Goal: Task Accomplishment & Management: Manage account settings

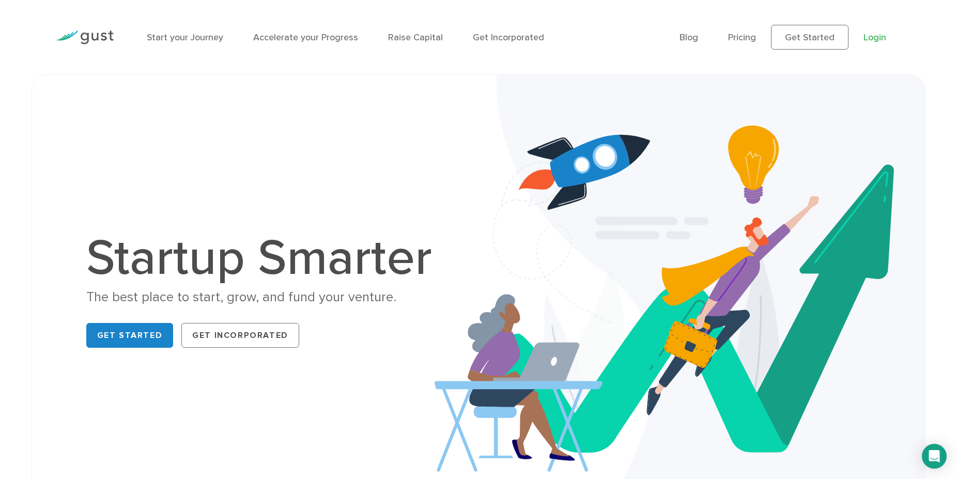
click at [867, 42] on link "Login" at bounding box center [874, 37] width 23 height 11
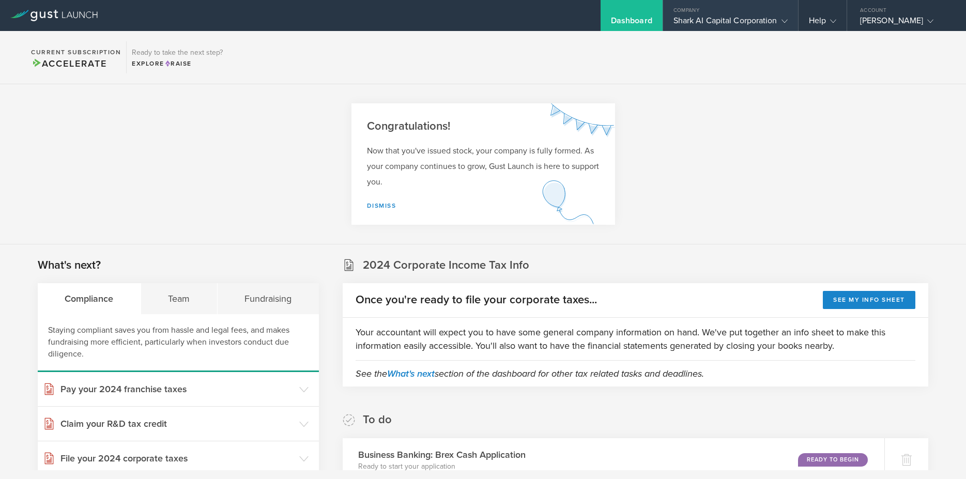
click at [738, 19] on div "Shark AI Capital Corporation" at bounding box center [730, 22] width 114 height 15
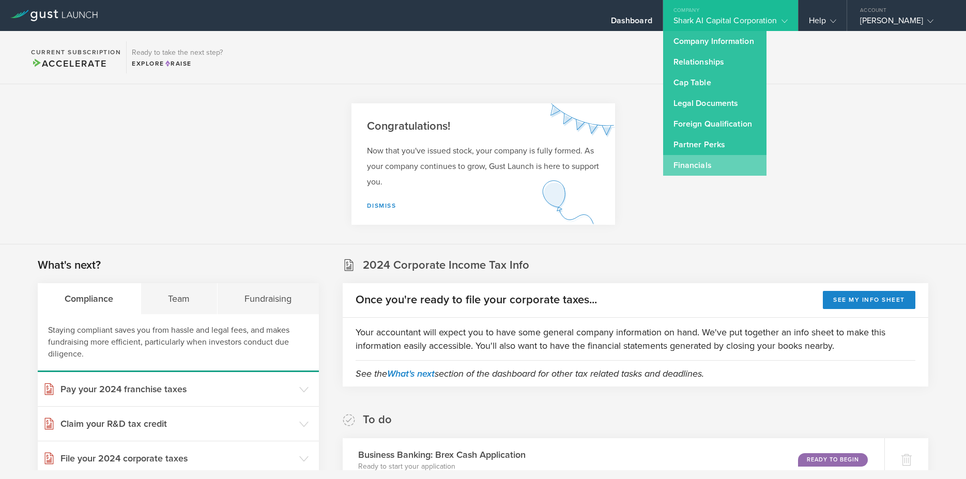
click at [712, 162] on link "Financials" at bounding box center [714, 165] width 103 height 21
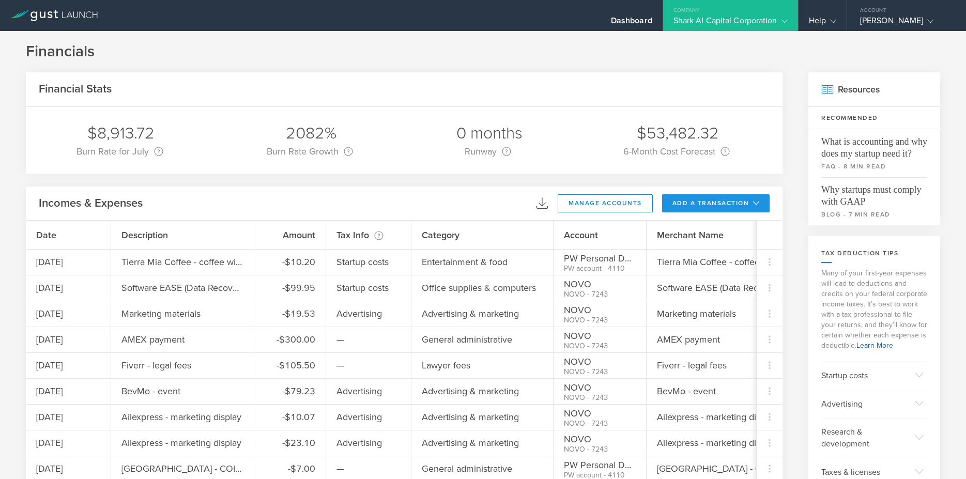
click at [691, 200] on button "add a transaction" at bounding box center [716, 203] width 108 height 18
click at [723, 225] on li "Add Expense" at bounding box center [735, 226] width 60 height 20
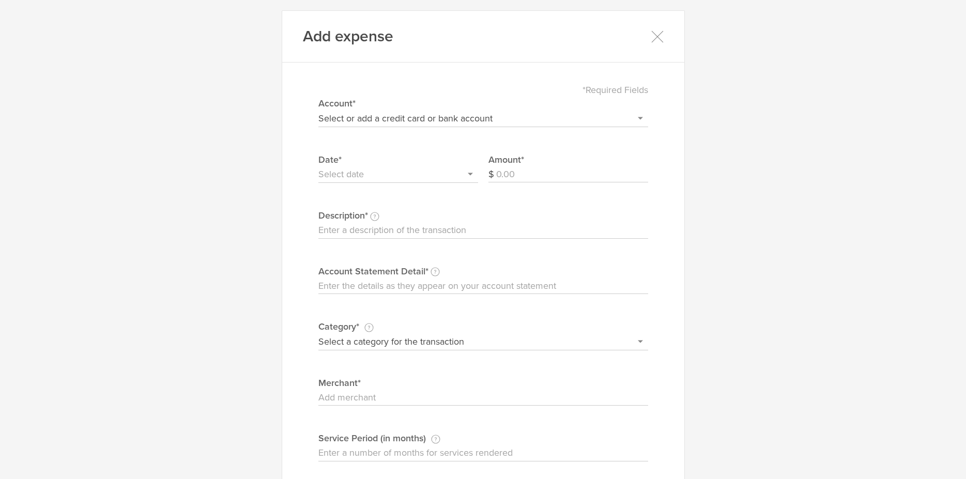
click at [574, 168] on input "Amount" at bounding box center [572, 174] width 152 height 17
click at [534, 117] on select "Select or add a credit card or bank account Visa - 7587 BOFA Cash Reward PayPal…" at bounding box center [483, 118] width 330 height 17
select select "604f98b02dbcb20004567df2"
click option "NOVO" at bounding box center [0, 0] width 0 height 0
click at [572, 176] on input "Amount" at bounding box center [572, 174] width 152 height 17
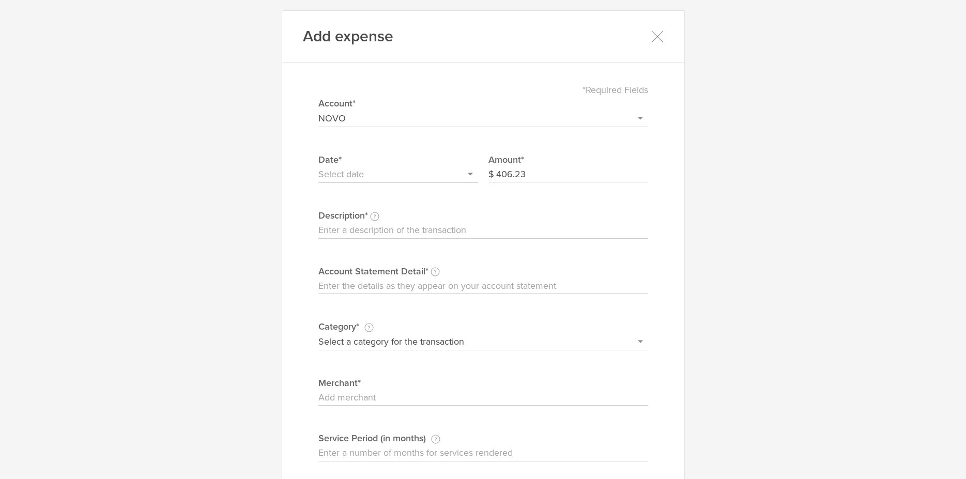
type input "406.23"
click at [359, 177] on input "text" at bounding box center [398, 174] width 160 height 17
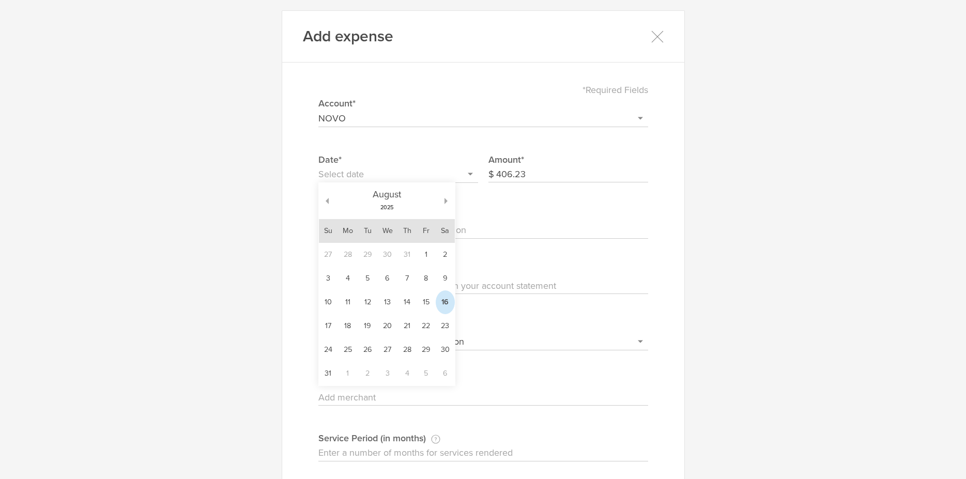
click at [437, 302] on td "16" at bounding box center [445, 302] width 19 height 24
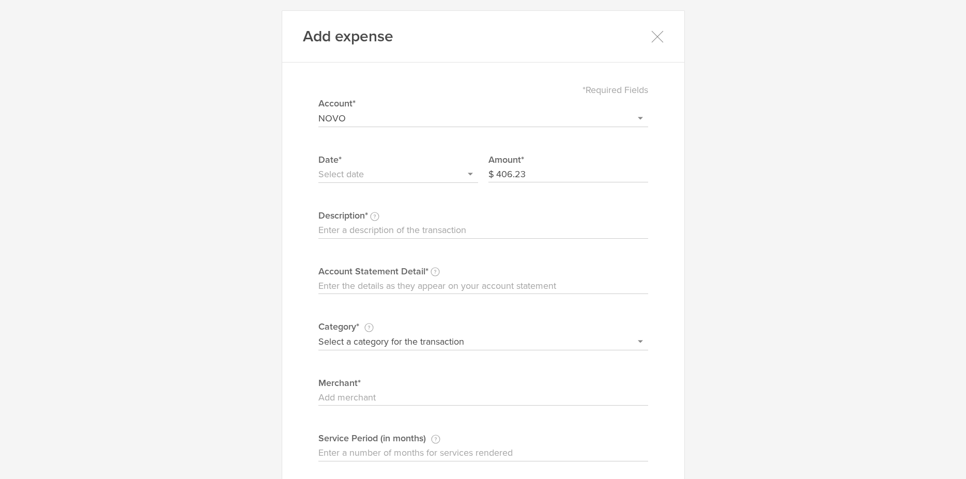
type input "[DATE]"
click at [469, 230] on input "Description This description is for your own reference." at bounding box center [483, 230] width 330 height 17
type input "[PERSON_NAME] & [PERSON_NAME]'s Dinner meeting with bankers and COI"
paste input "[PERSON_NAME] & [PERSON_NAME]'s Dinner meeting with bankers and COI"
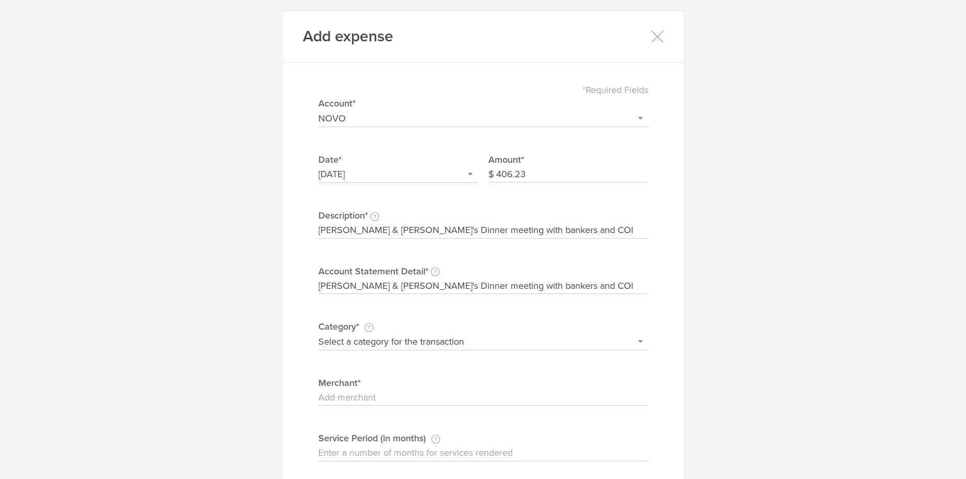
type input "[PERSON_NAME] & [PERSON_NAME]'s Dinner meeting with bankers and COI"
click at [318, 333] on select "Select a category for the transaction Manufacturing equipment Product/service m…" at bounding box center [483, 341] width 330 height 17
select select "Entertainment & food"
click option "Entertainment & food" at bounding box center [0, 0] width 0 height 0
click at [353, 394] on input "Merchant" at bounding box center [483, 398] width 330 height 17
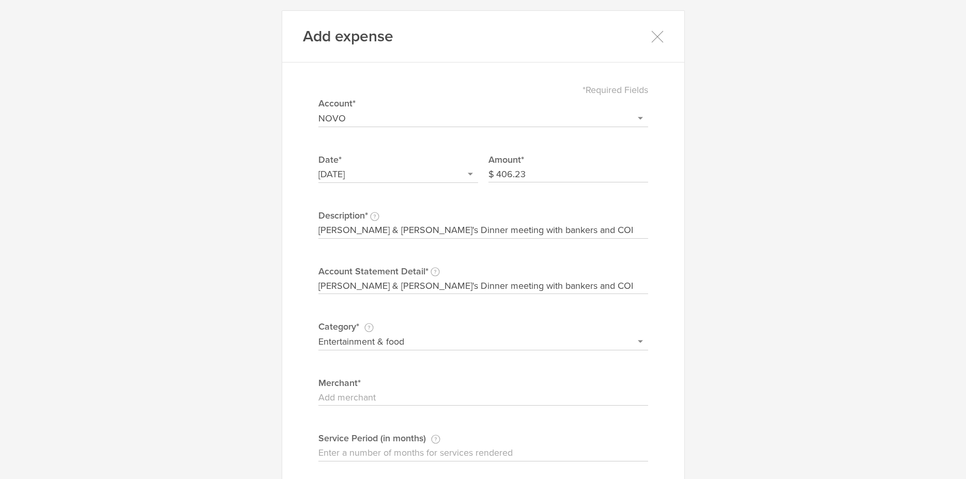
paste input "[PERSON_NAME] & [PERSON_NAME]'s Dinner meeting with bankers and COI"
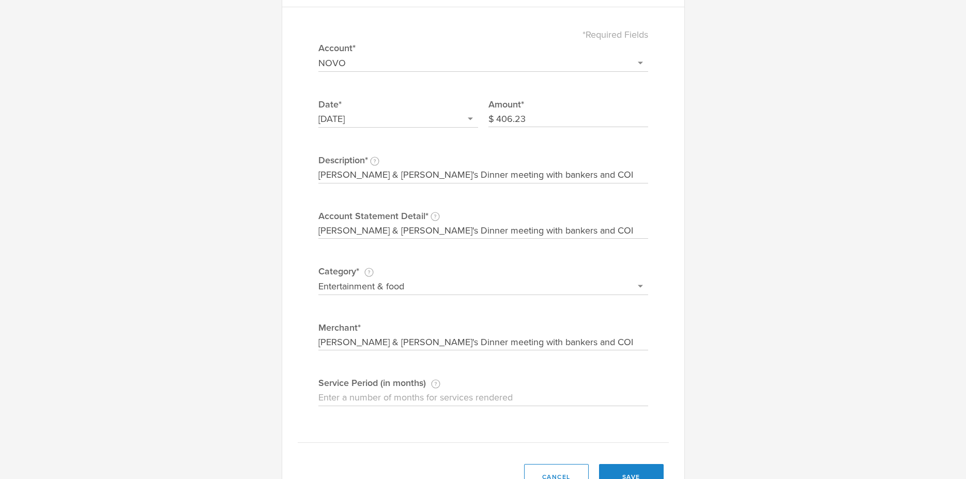
scroll to position [98, 0]
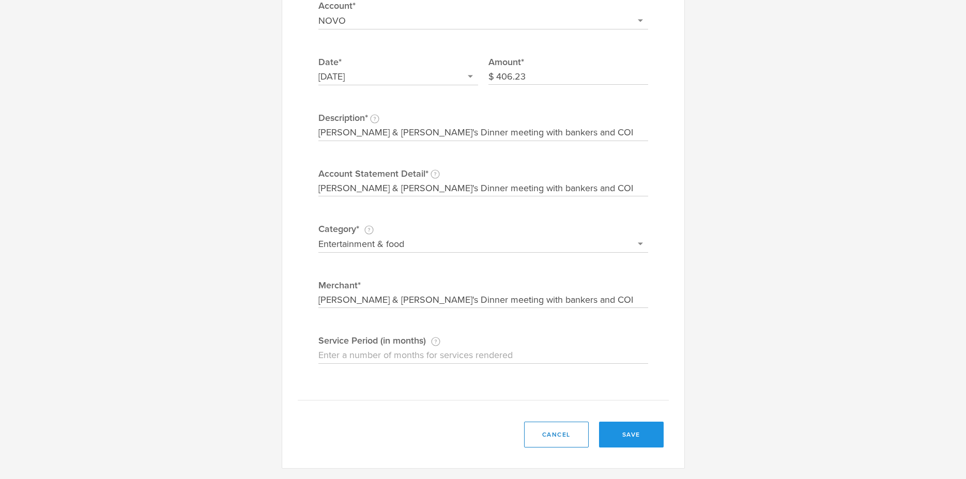
type input "[PERSON_NAME] & [PERSON_NAME]'s Dinner meeting with bankers and COI"
click at [628, 438] on button "save" at bounding box center [631, 435] width 65 height 26
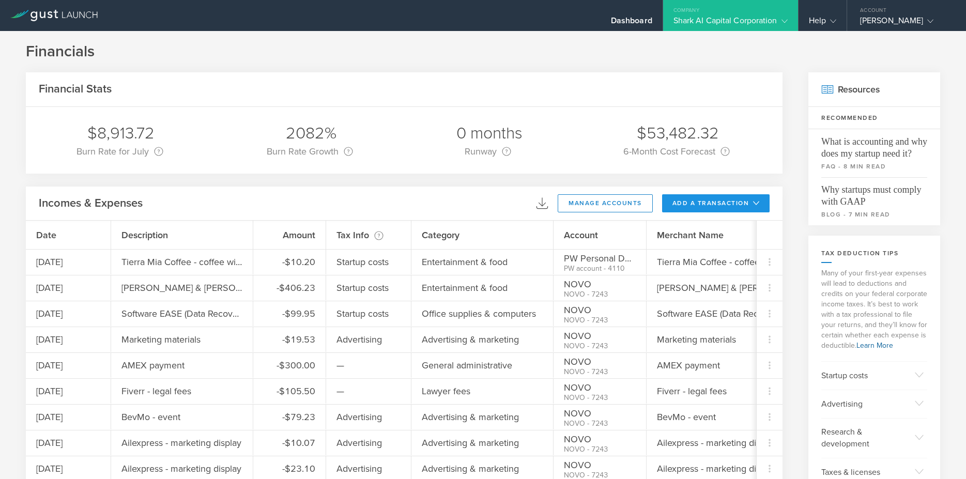
click at [739, 202] on button "add a transaction" at bounding box center [716, 203] width 108 height 18
click at [734, 227] on li "Add Expense" at bounding box center [735, 226] width 60 height 20
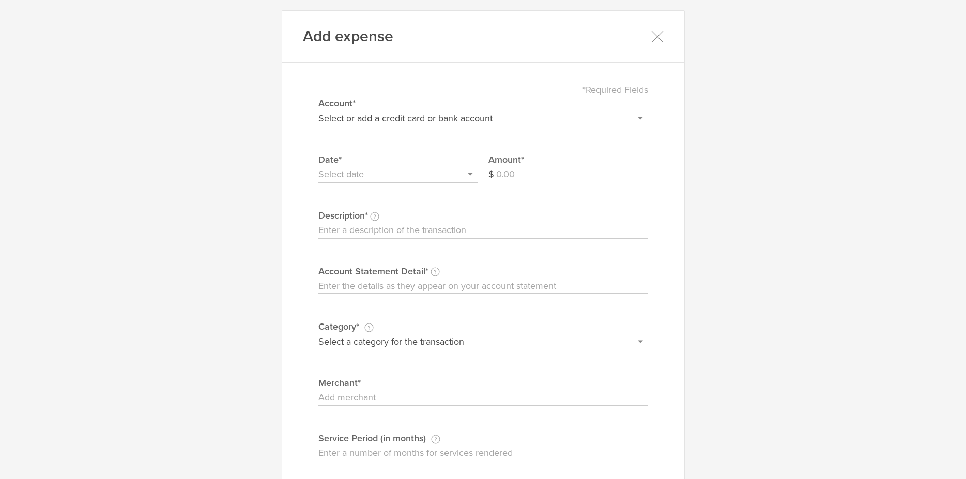
click at [551, 172] on input "Amount" at bounding box center [572, 174] width 152 height 17
type input "47.00"
click at [318, 110] on select "Select or add a credit card or bank account Visa - 7587 BOFA Cash Reward PayPal…" at bounding box center [483, 118] width 330 height 17
select select "604f98b02dbcb20004567df2"
click option "NOVO" at bounding box center [0, 0] width 0 height 0
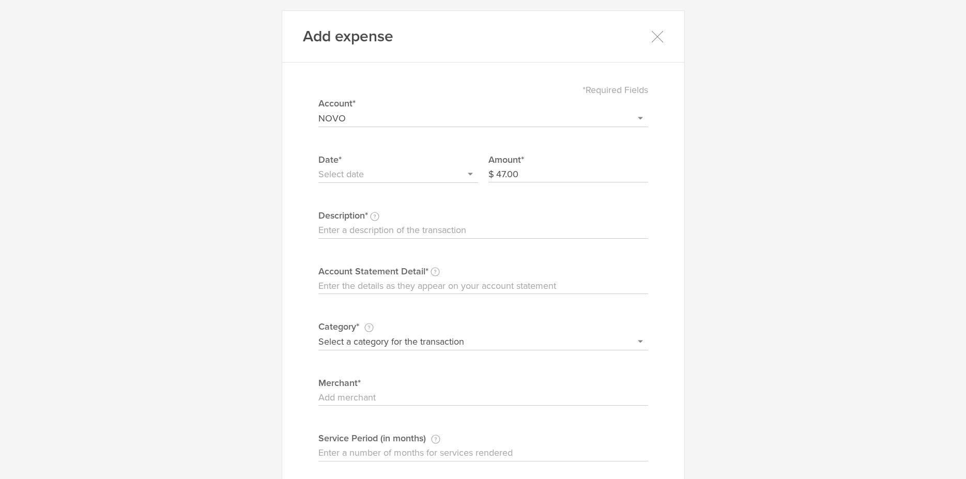
drag, startPoint x: 367, startPoint y: 163, endPoint x: 364, endPoint y: 174, distance: 11.8
click at [367, 162] on label "Date*" at bounding box center [398, 159] width 160 height 13
click at [363, 175] on input "text" at bounding box center [398, 174] width 160 height 17
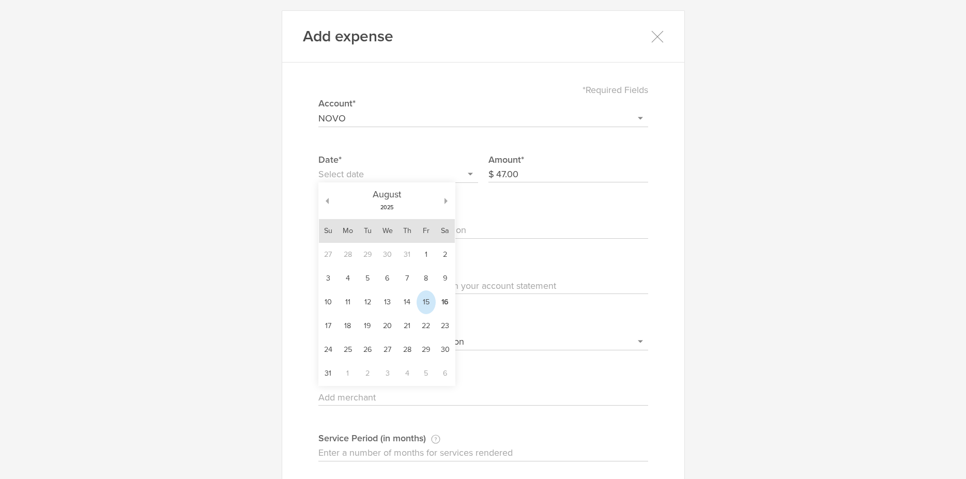
click at [418, 299] on td "15" at bounding box center [425, 302] width 19 height 24
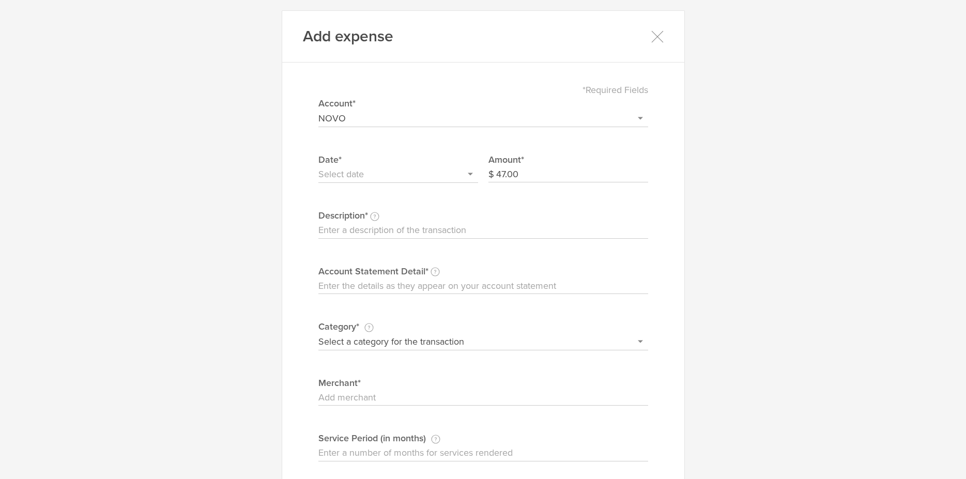
type input "[DATE]"
click at [375, 230] on input "Description This description is for your own reference." at bounding box center [483, 230] width 330 height 17
type input "Recchiuti - gift for [PERSON_NAME] ([PERSON_NAME])"
click at [351, 284] on input "Account Statement Detail Write the full description as it appears on your bank …" at bounding box center [483, 286] width 330 height 17
paste input "Recchiuti - gift for [PERSON_NAME] ([PERSON_NAME])"
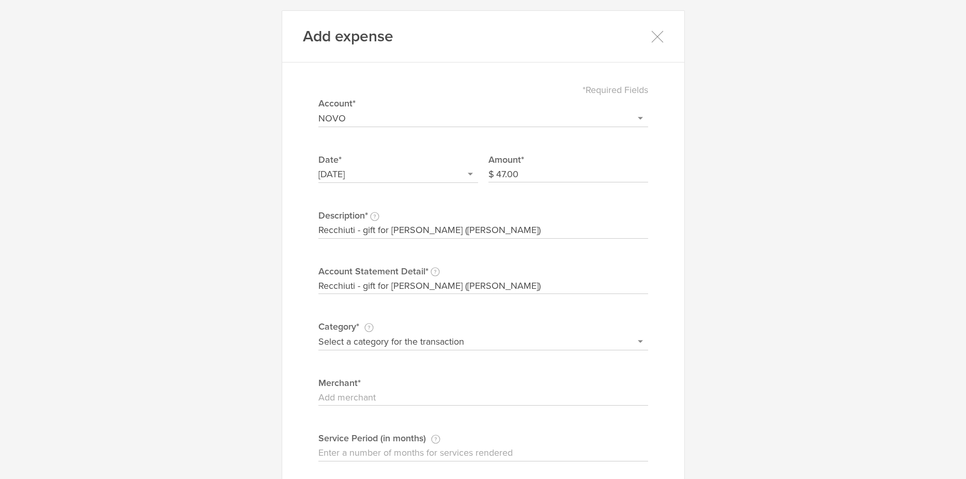
type input "Recchiuti - gift for [PERSON_NAME] ([PERSON_NAME])"
click at [318, 333] on select "Select a category for the transaction Manufacturing equipment Product/service m…" at bounding box center [483, 341] width 330 height 17
select select "Entertainment & food"
click option "Entertainment & food" at bounding box center [0, 0] width 0 height 0
click at [382, 397] on input "Merchant" at bounding box center [483, 398] width 330 height 17
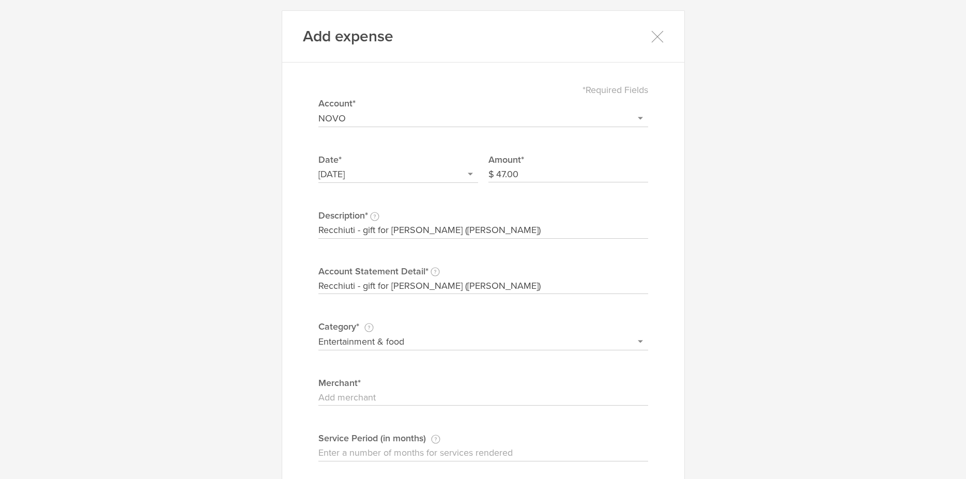
paste input "Recchiuti - gift for [PERSON_NAME] ([PERSON_NAME])"
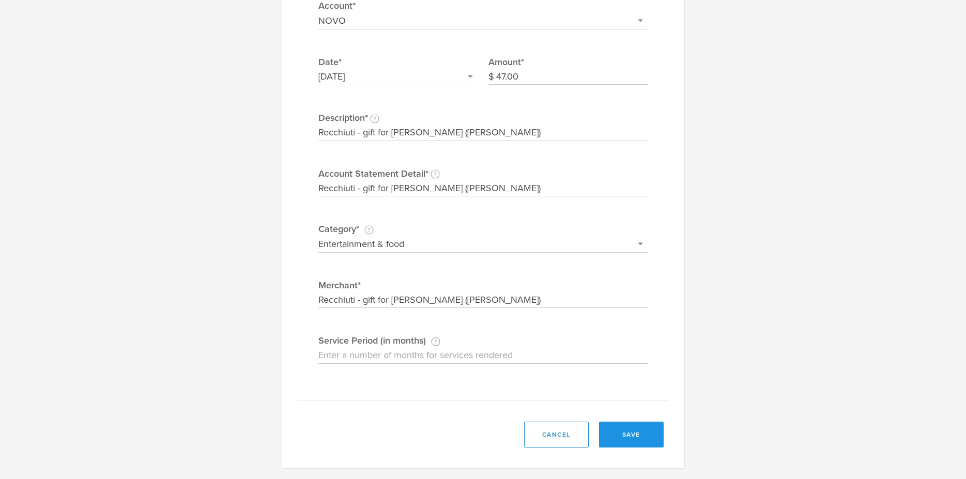
type input "Recchiuti - gift for [PERSON_NAME] ([PERSON_NAME])"
click at [621, 427] on button "save" at bounding box center [631, 435] width 65 height 26
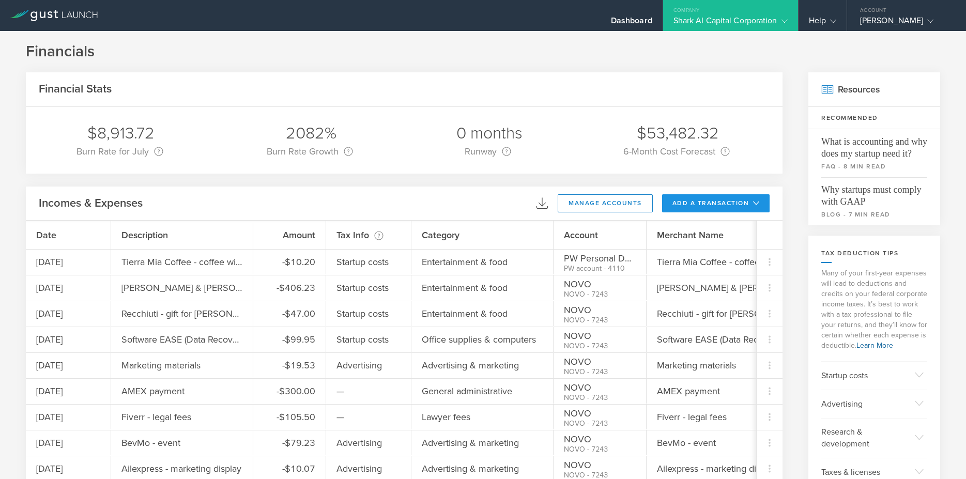
click at [724, 201] on button "add a transaction" at bounding box center [716, 203] width 108 height 18
click at [722, 229] on li "Add Expense" at bounding box center [735, 226] width 60 height 20
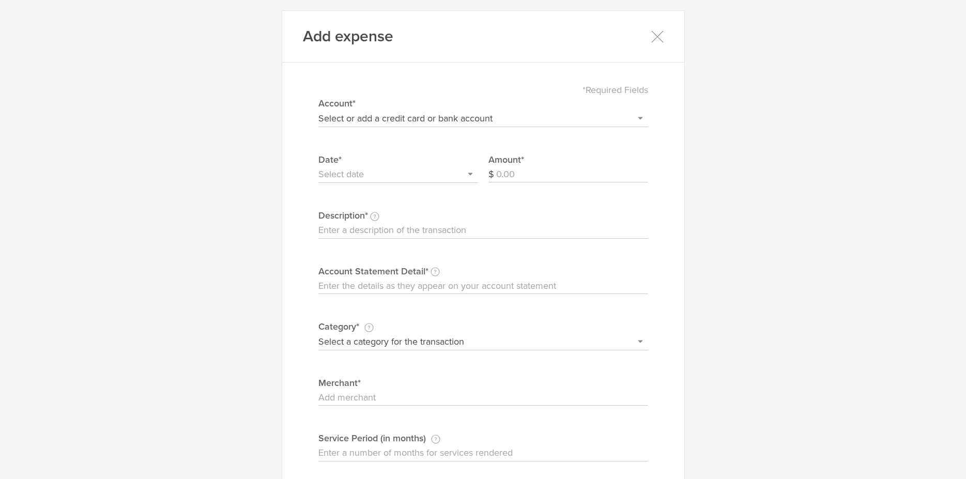
click at [318, 110] on select "Select or add a credit card or bank account Visa - 7587 BOFA Cash Reward PayPal…" at bounding box center [483, 118] width 330 height 17
select select "604f98b02dbcb20004567df2"
click option "NOVO" at bounding box center [0, 0] width 0 height 0
click at [530, 169] on input "Amount" at bounding box center [572, 174] width 152 height 17
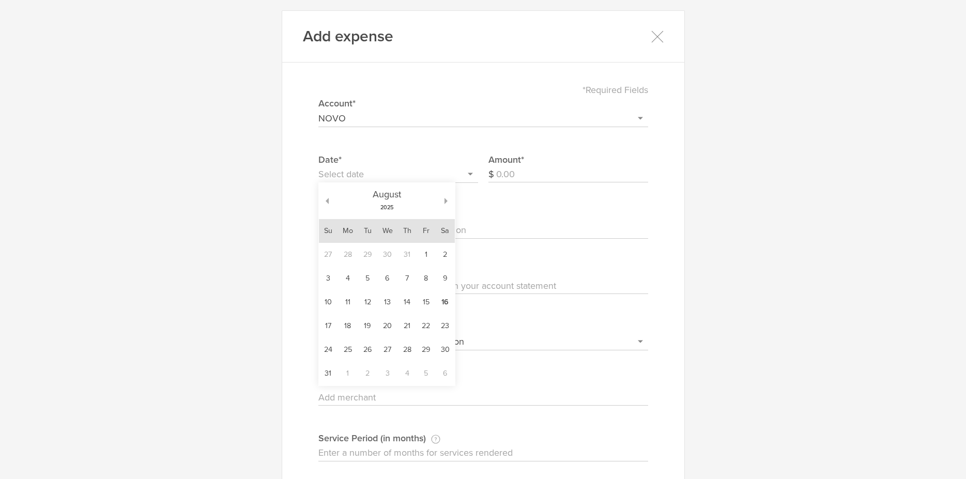
click at [459, 172] on input "text" at bounding box center [398, 174] width 160 height 17
click at [390, 302] on td "13" at bounding box center [387, 302] width 21 height 24
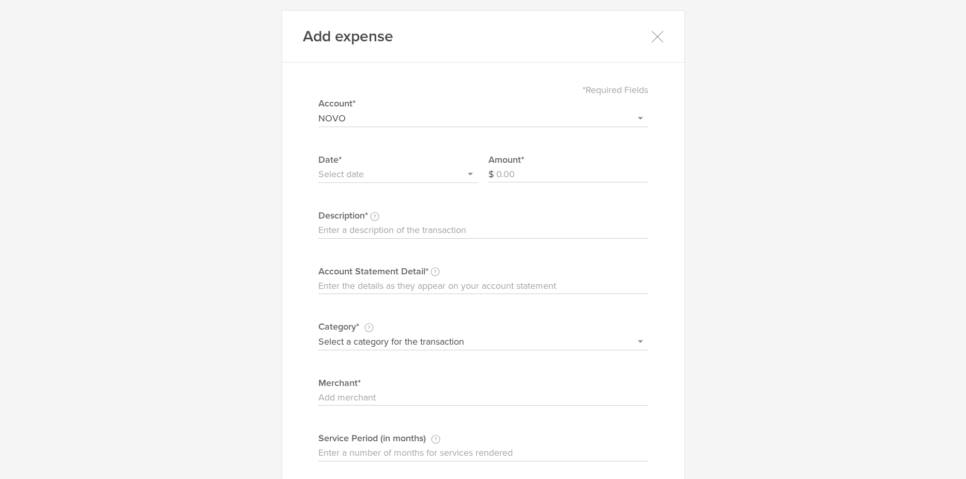
type input "[DATE]"
click at [514, 176] on input "Amount" at bounding box center [572, 174] width 152 height 17
type input "230.17"
click at [447, 232] on input "Description This description is for your own reference." at bounding box center [483, 230] width 330 height 17
type input "[PERSON_NAME]'s - Dinner with Daly City Chambers"
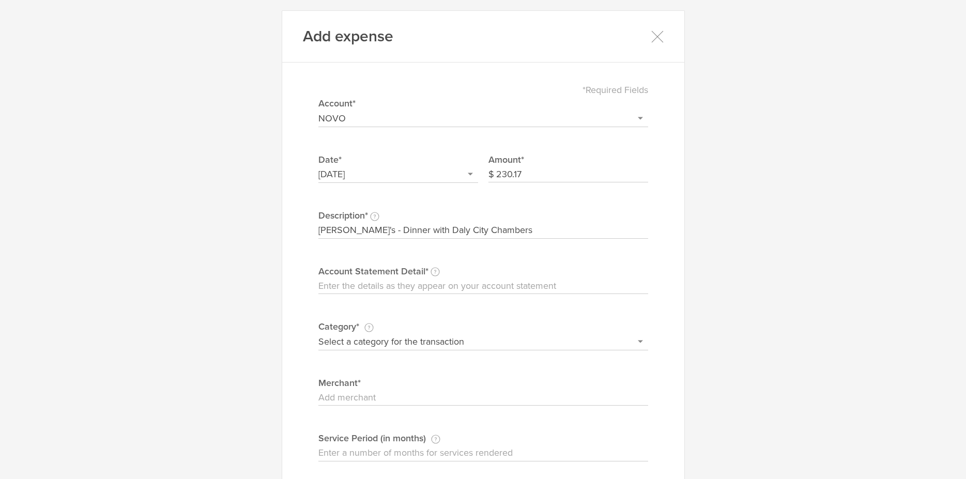
click at [437, 286] on input "Account Statement Detail Write the full description as it appears on your bank …" at bounding box center [483, 286] width 330 height 17
paste input "[PERSON_NAME]'s - Dinner with Daly City Chambers"
type input "[PERSON_NAME]'s - Dinner with Daly City Chambers"
click at [387, 396] on input "Merchant" at bounding box center [483, 398] width 330 height 17
paste input "[PERSON_NAME]'s - Dinner with Daly City Chambers"
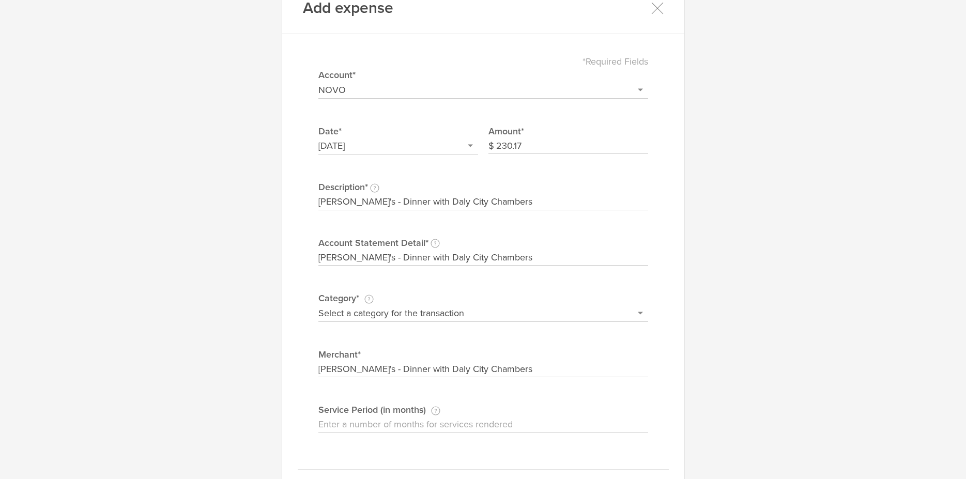
scroll to position [0, 0]
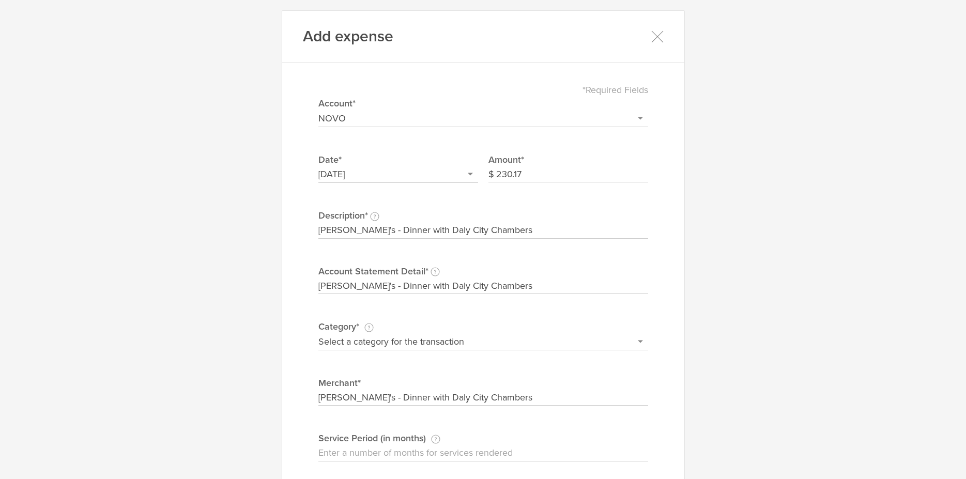
type input "[PERSON_NAME]'s - Dinner with Daly City Chambers"
click at [318, 333] on select "Select a category for the transaction Manufacturing equipment Product/service m…" at bounding box center [483, 341] width 330 height 17
select select "Entertainment & food"
click option "Entertainment & food" at bounding box center [0, 0] width 0 height 0
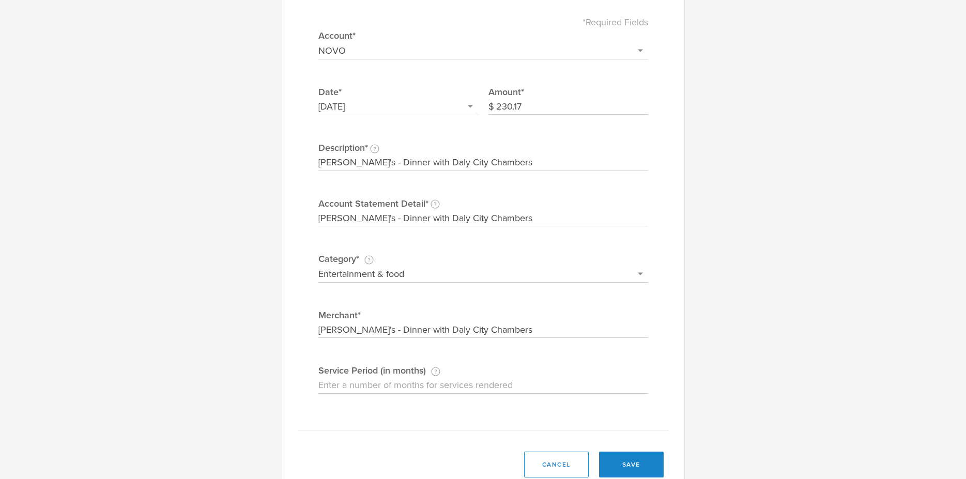
scroll to position [98, 0]
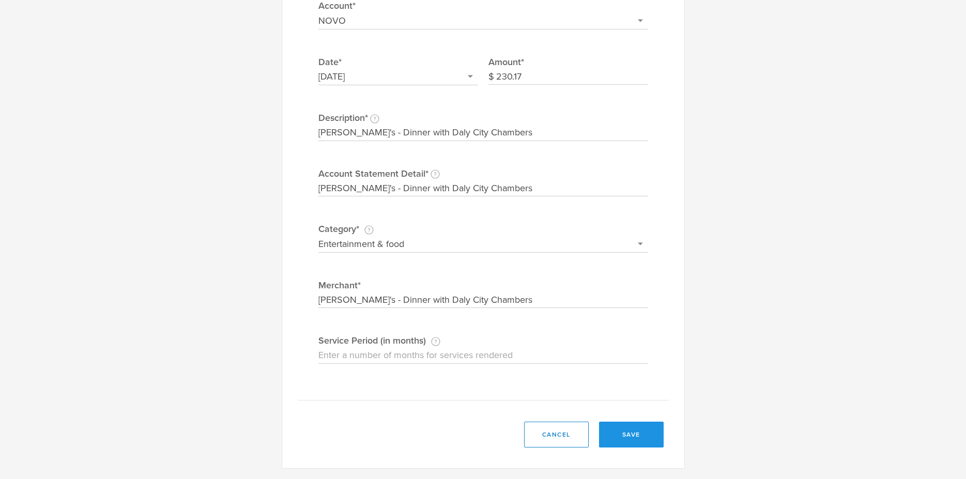
click at [623, 430] on button "save" at bounding box center [631, 435] width 65 height 26
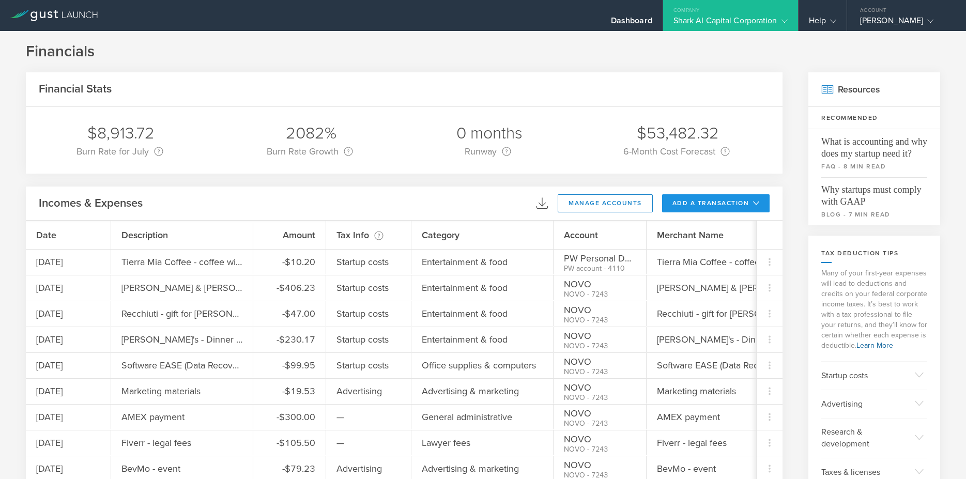
click at [689, 196] on button "add a transaction" at bounding box center [716, 203] width 108 height 18
click at [716, 228] on li "Add Expense" at bounding box center [735, 226] width 60 height 20
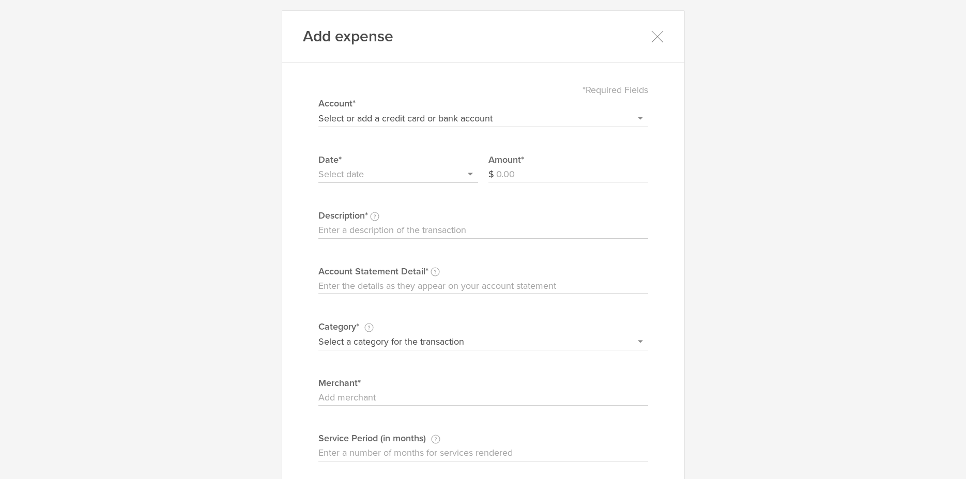
click at [318, 110] on select "Select or add a credit card or bank account Visa - 7587 BOFA Cash Reward PayPal…" at bounding box center [483, 118] width 330 height 17
click option "NOVO" at bounding box center [0, 0] width 0 height 0
click at [318, 110] on select "Select or add a credit card or bank account Visa - 7587 BOFA Cash Reward PayPal…" at bounding box center [483, 118] width 330 height 17
select select "60e62745d109d3000497f88c"
click option "PW Personal DDA" at bounding box center [0, 0] width 0 height 0
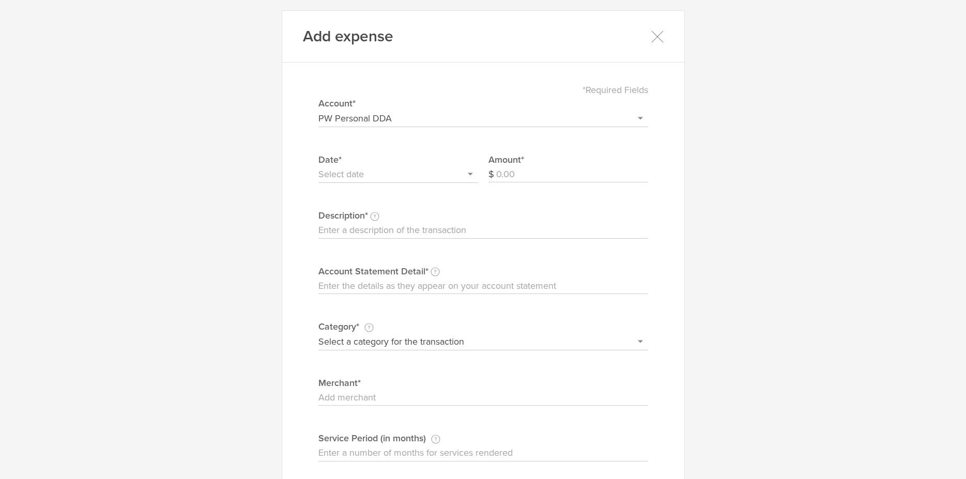
click at [502, 177] on input "Amount" at bounding box center [572, 174] width 152 height 17
type input "18.75"
click at [377, 173] on input "text" at bounding box center [398, 174] width 160 height 17
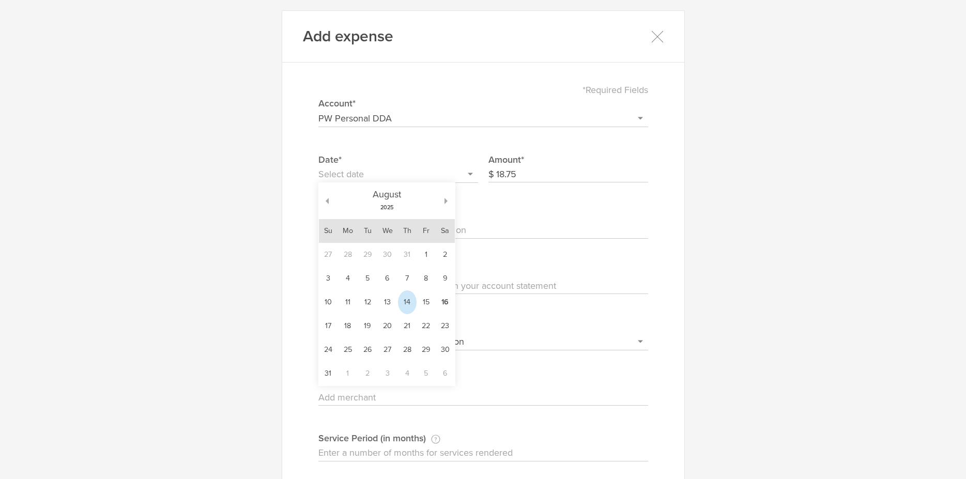
click at [403, 303] on td "14" at bounding box center [407, 302] width 19 height 24
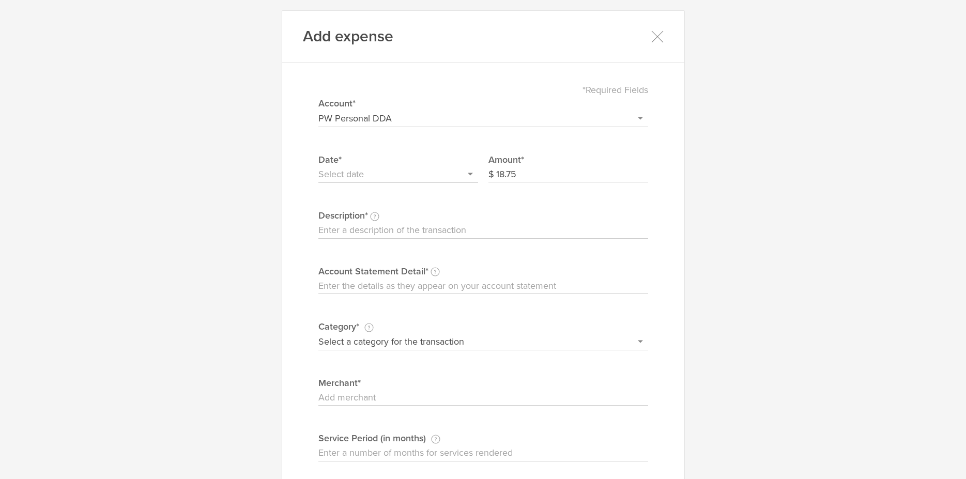
type input "[DATE]"
click at [395, 228] on input "Description This description is for your own reference." at bounding box center [483, 230] width 330 height 17
type input "IKEA - Bags for storage"
click at [389, 288] on input "Account Statement Detail Write the full description as it appears on your bank …" at bounding box center [483, 286] width 330 height 17
paste input "IKEA - Bags for storage"
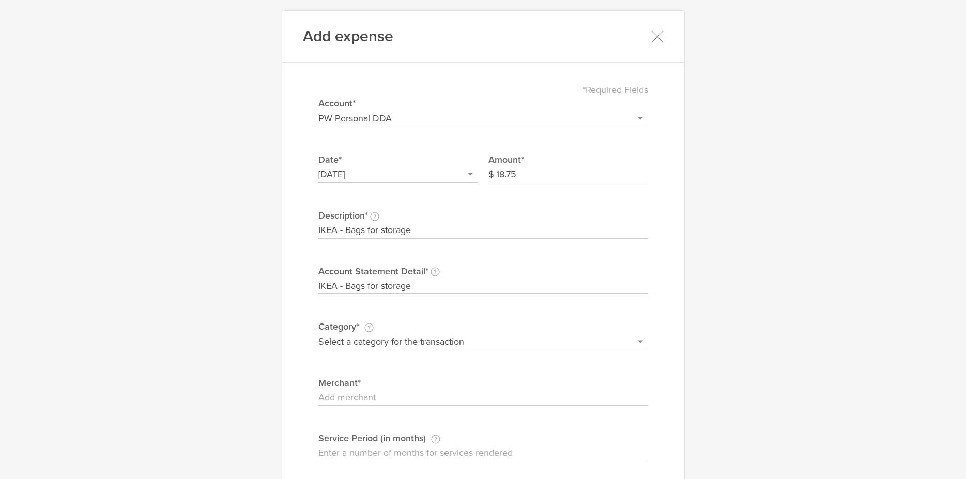
type input "IKEA - Bags for storage"
click at [366, 400] on input "Merchant" at bounding box center [483, 398] width 330 height 17
paste input "IKEA - Bags for storage"
type input "IKEA - Bags for storage"
click at [318, 333] on select "Select a category for the transaction Manufacturing equipment Product/service m…" at bounding box center [483, 341] width 330 height 17
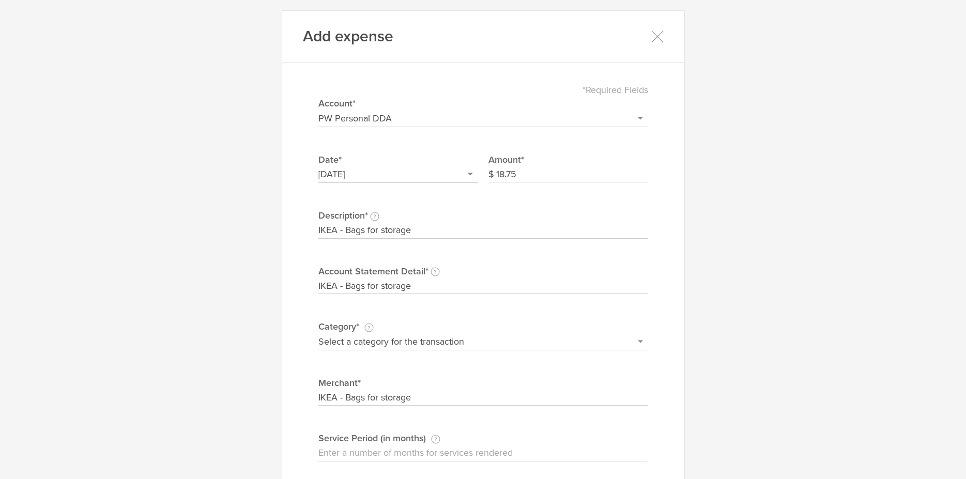
select select "Office supplies & computers"
click option "Office supplies & computers" at bounding box center [0, 0] width 0 height 0
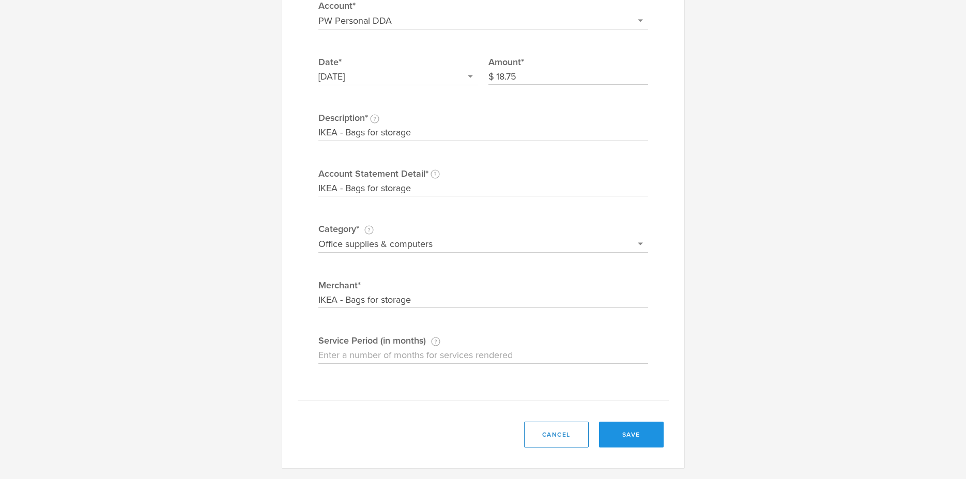
click at [615, 435] on button "save" at bounding box center [631, 435] width 65 height 26
